Goal: Transaction & Acquisition: Purchase product/service

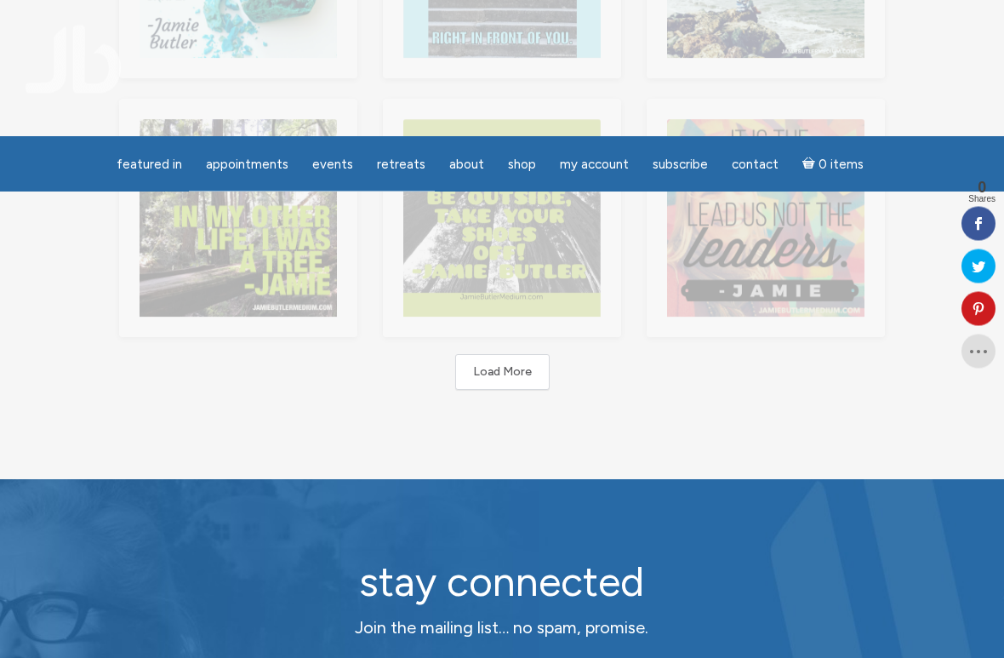
scroll to position [766, 0]
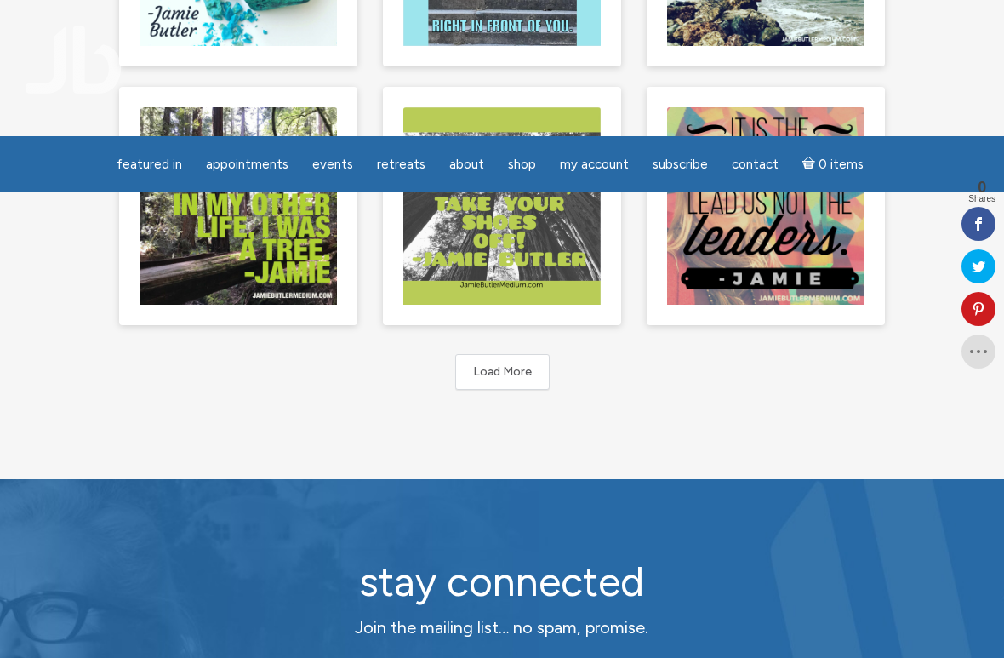
click at [483, 363] on button "Load More" at bounding box center [502, 372] width 94 height 36
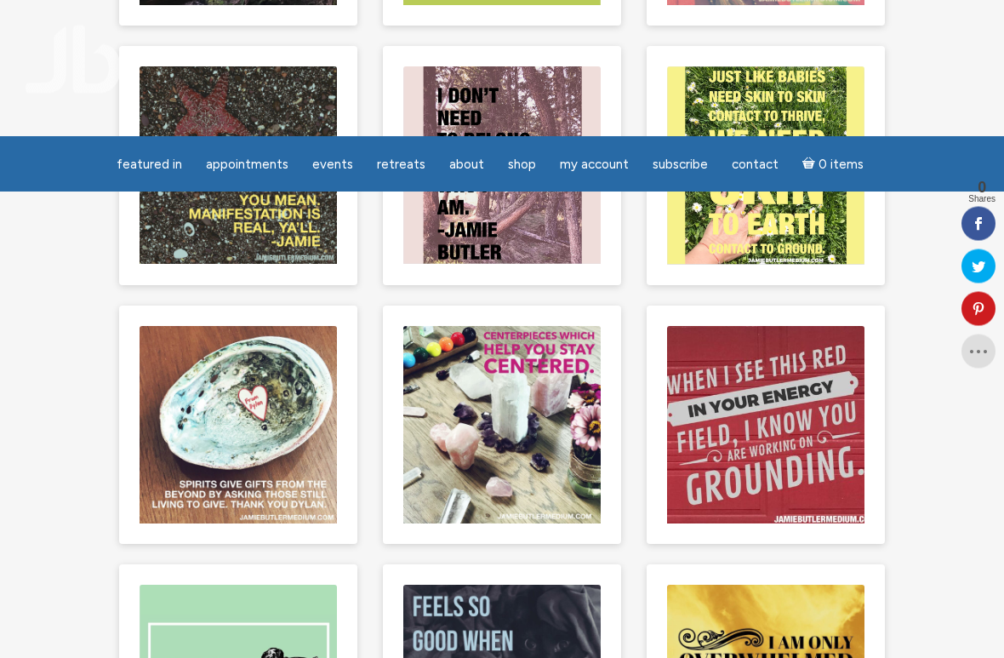
scroll to position [1068, 0]
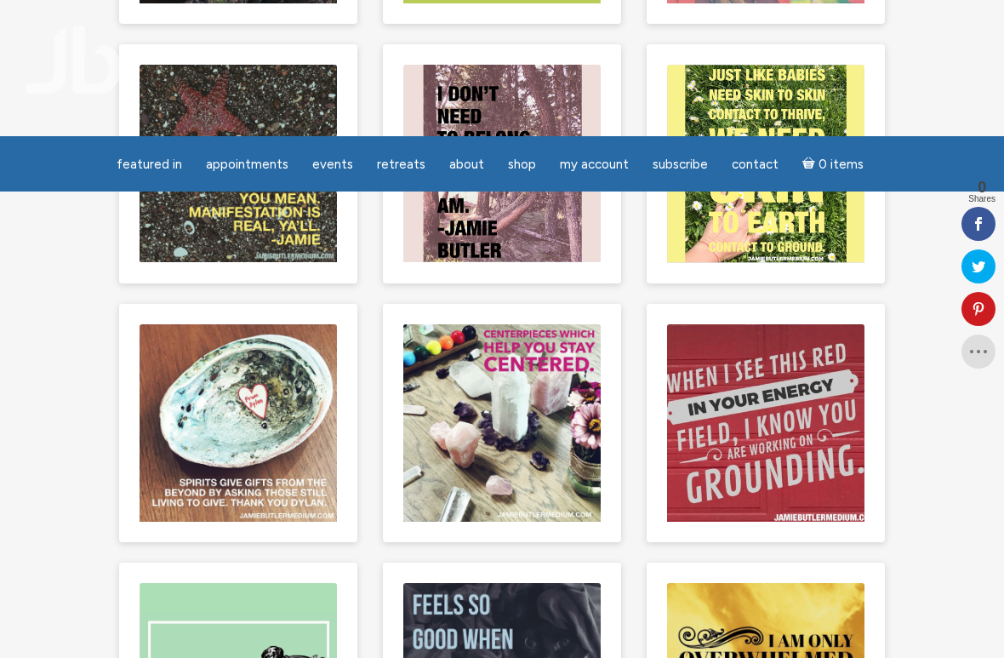
click at [135, 428] on div "main" at bounding box center [238, 423] width 238 height 238
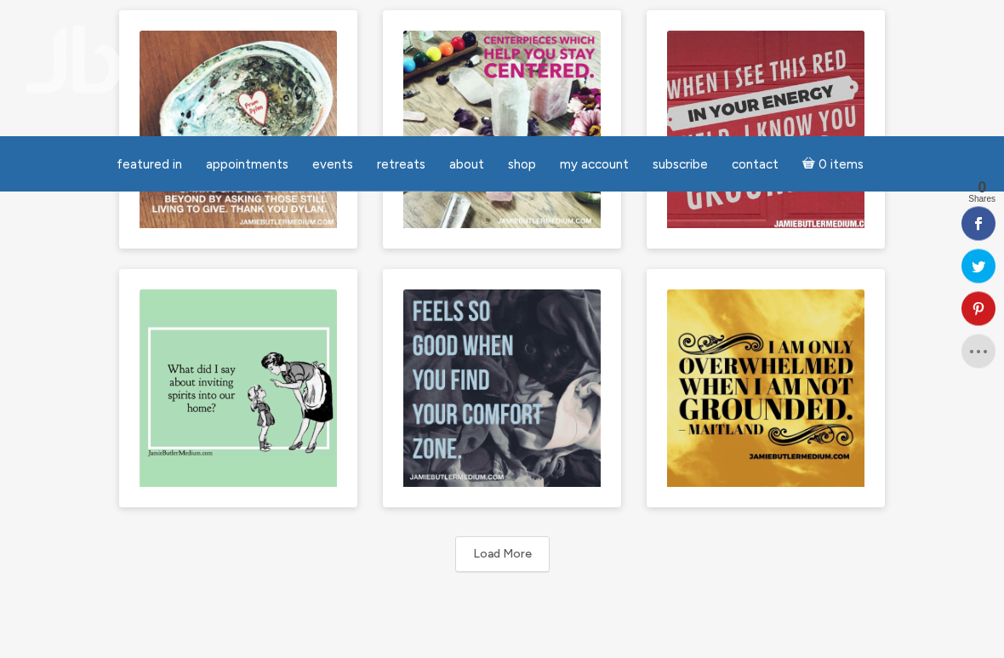
scroll to position [1361, 0]
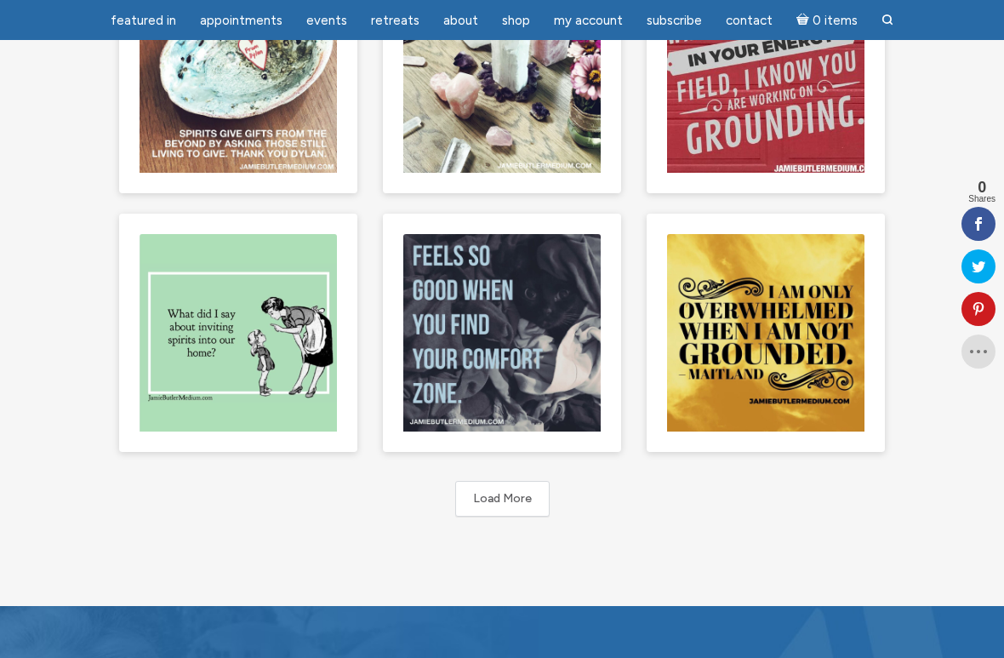
click at [486, 498] on button "Load More" at bounding box center [502, 499] width 94 height 36
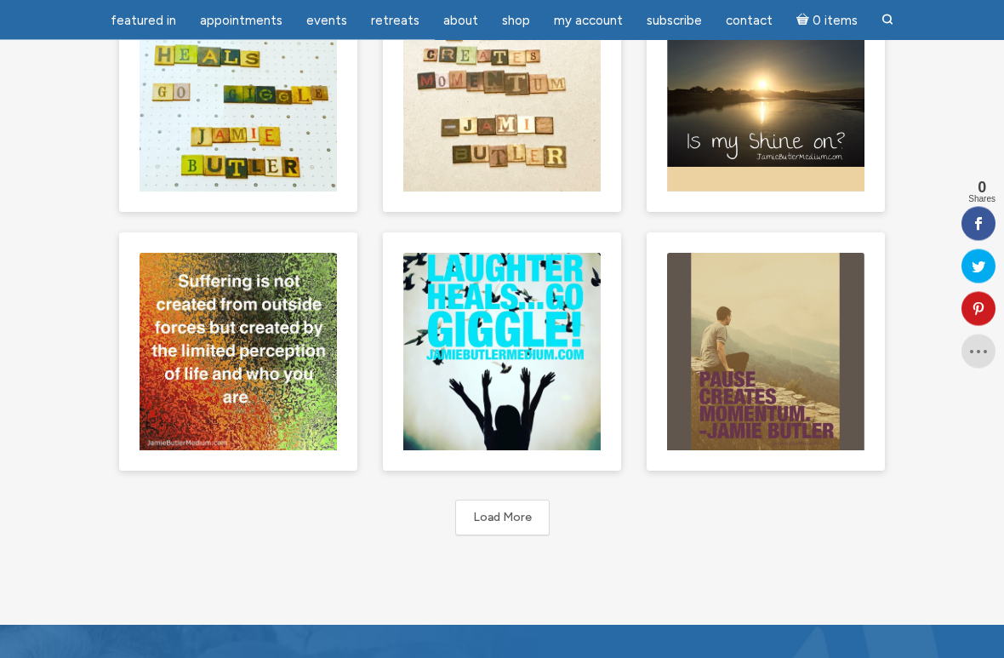
scroll to position [2118, 0]
click at [485, 518] on button "Load More" at bounding box center [502, 517] width 94 height 36
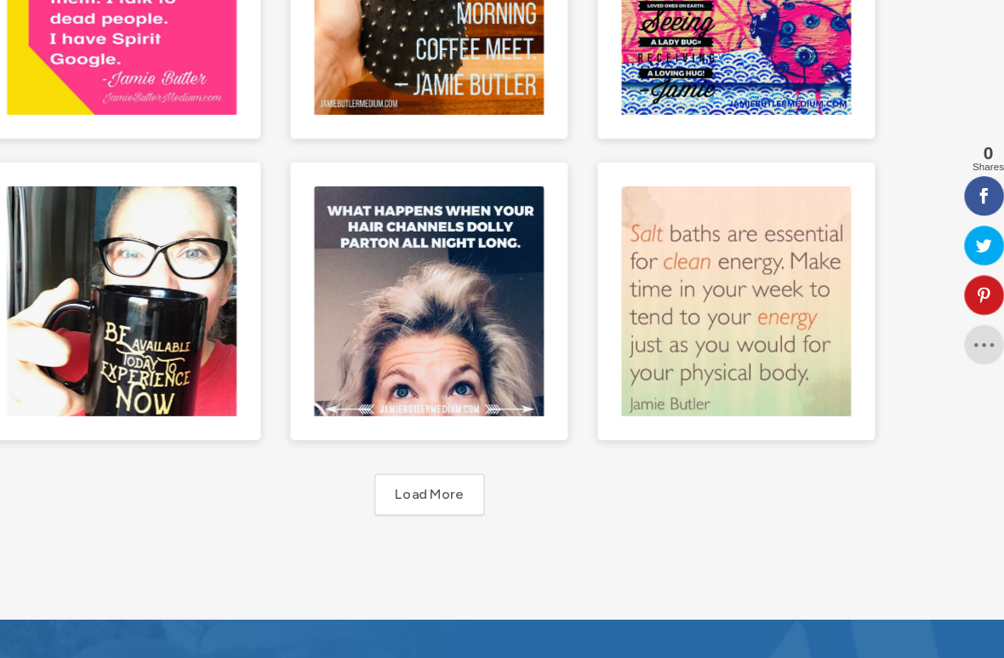
scroll to position [2895, 0]
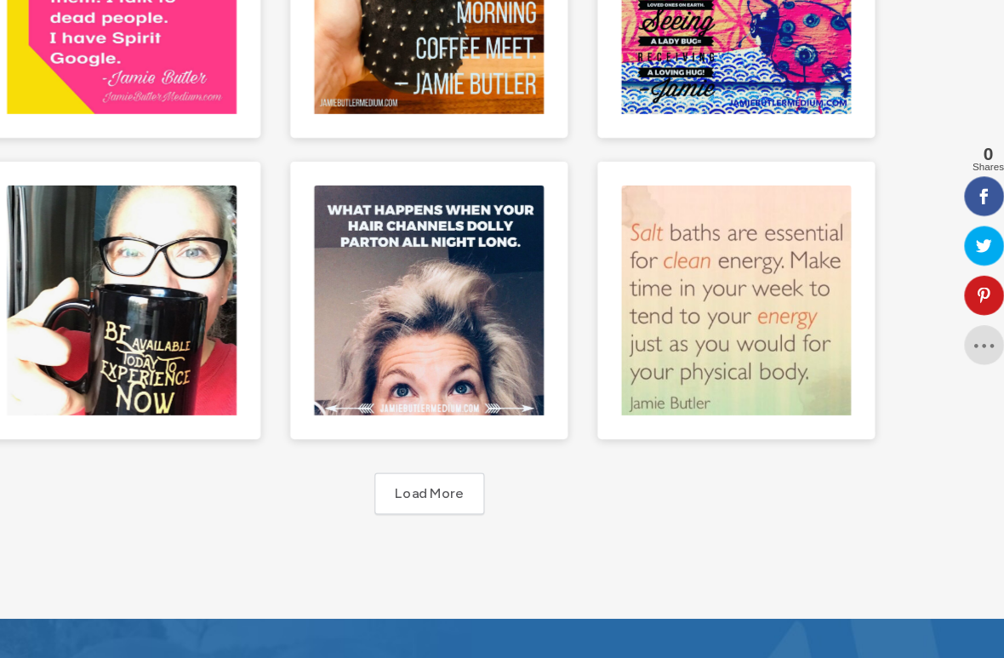
click at [455, 498] on button "Load More" at bounding box center [502, 516] width 94 height 36
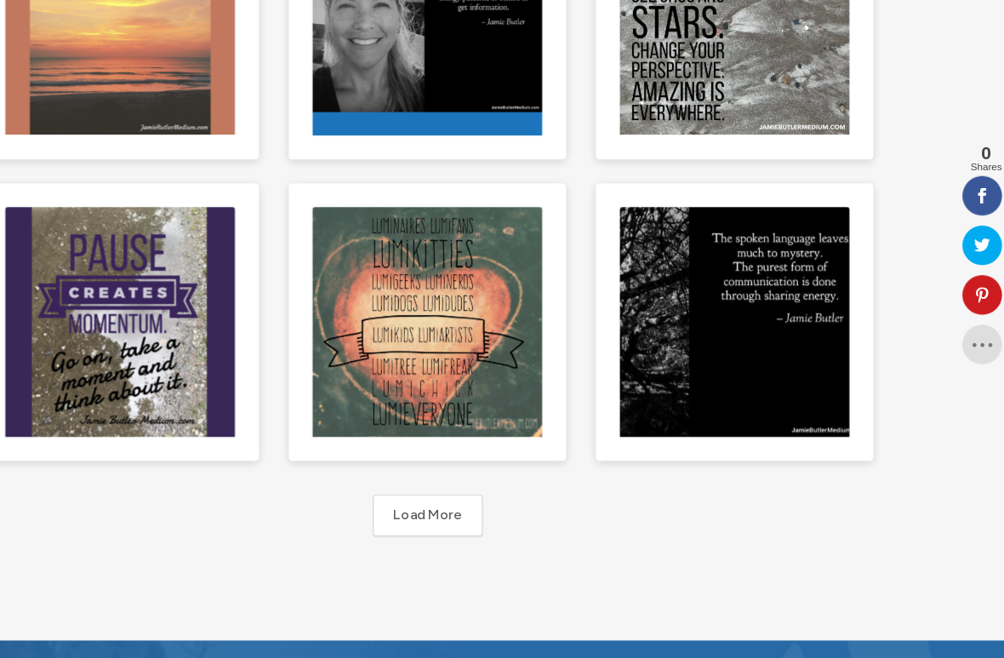
scroll to position [3654, 0]
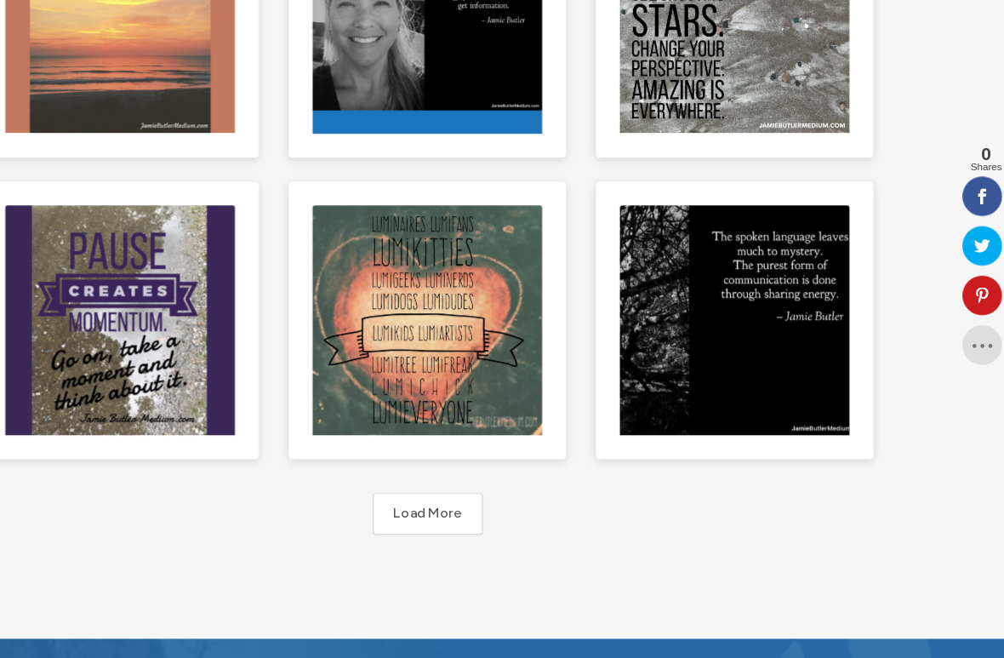
click at [140, 311] on img "main" at bounding box center [238, 367] width 197 height 197
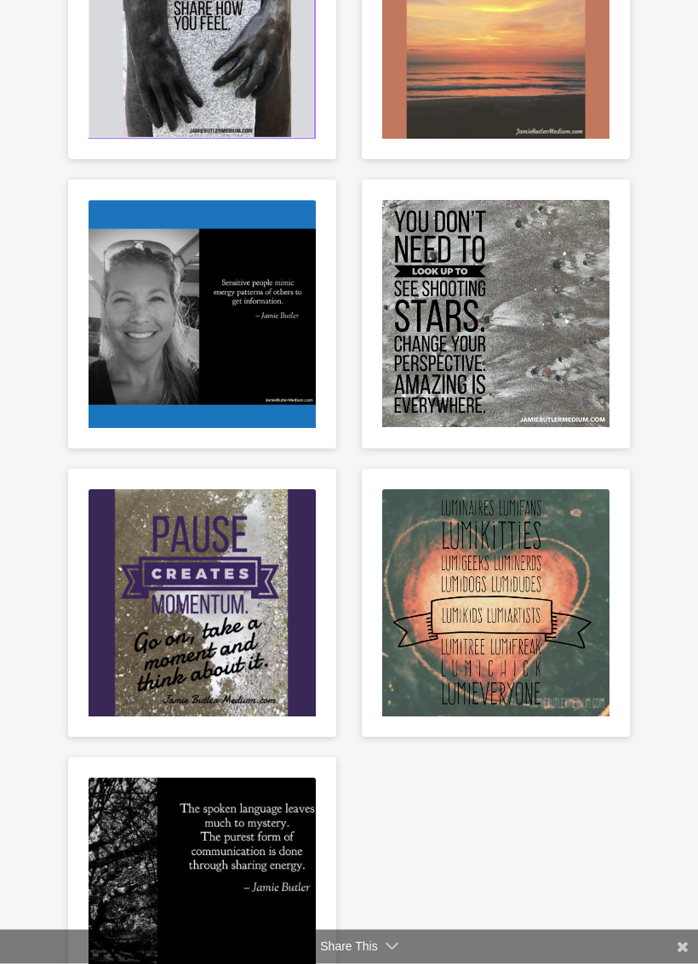
scroll to position [5862, 0]
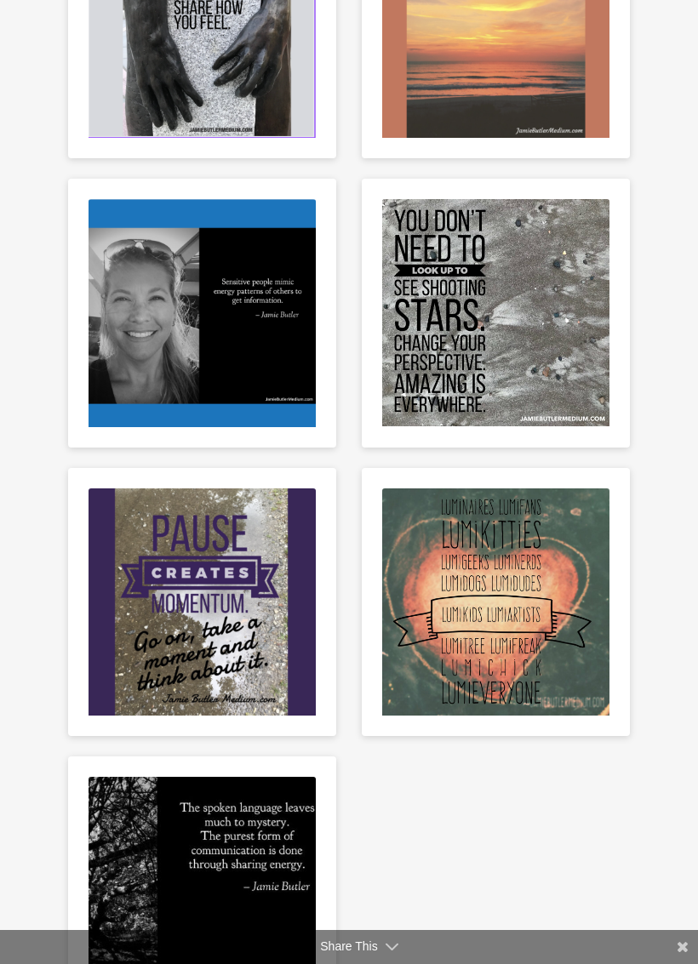
click at [205, 582] on img "main" at bounding box center [201, 601] width 227 height 227
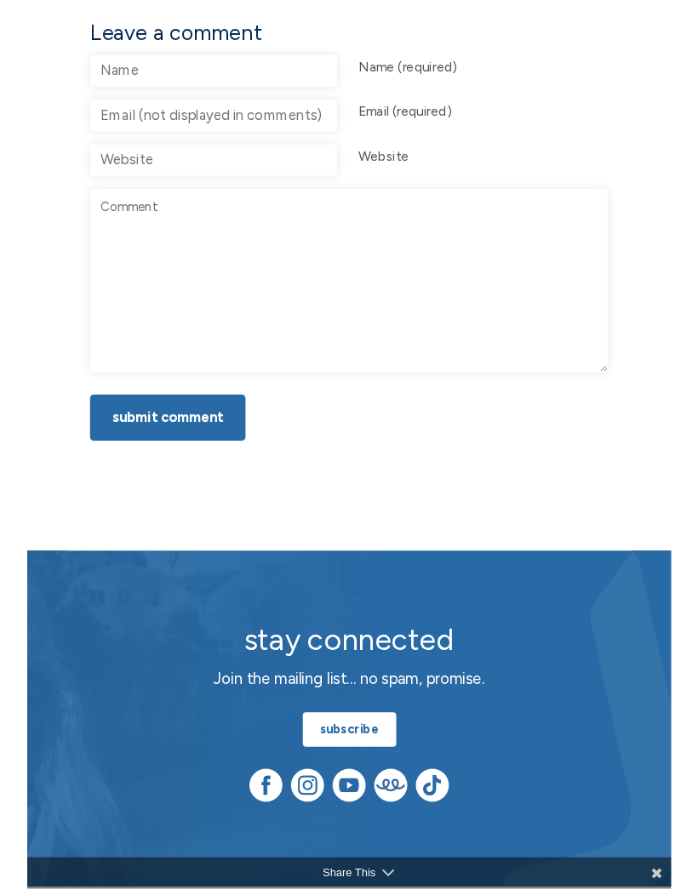
scroll to position [723, 0]
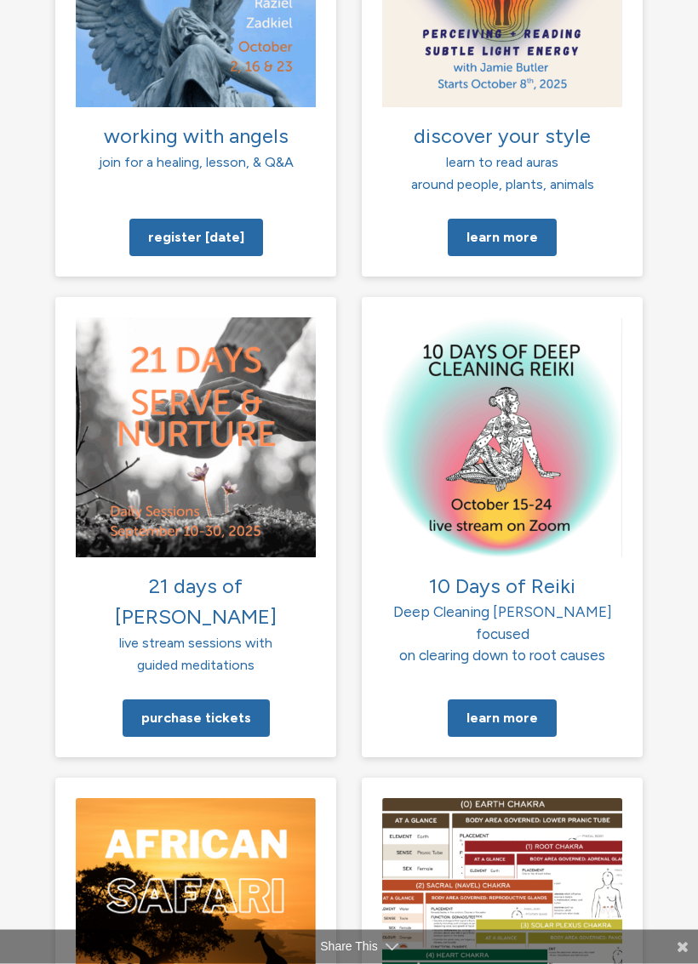
scroll to position [2053, 0]
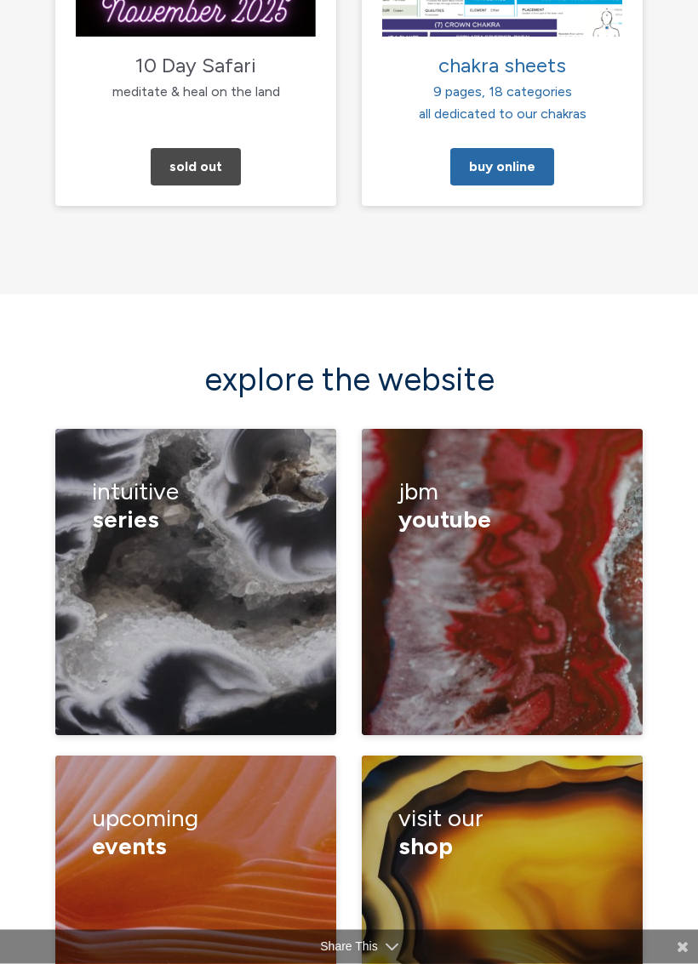
scroll to position [3055, 0]
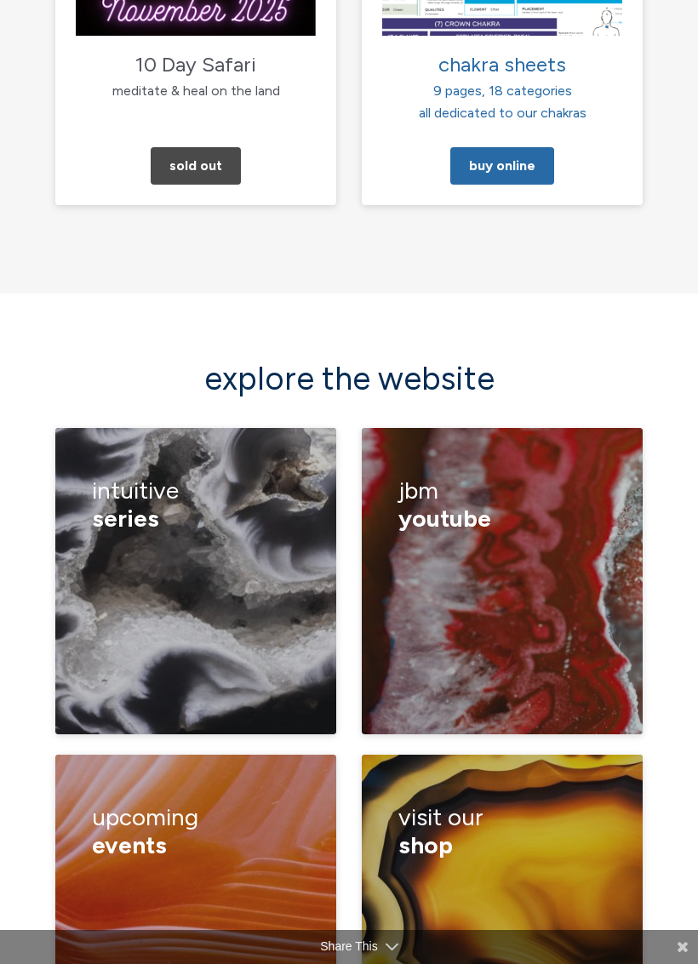
click at [512, 872] on div "guided meditations products videos woo woo merch sharables Jamie’s amazon store" at bounding box center [502, 964] width 208 height 185
